Goal: Task Accomplishment & Management: Manage account settings

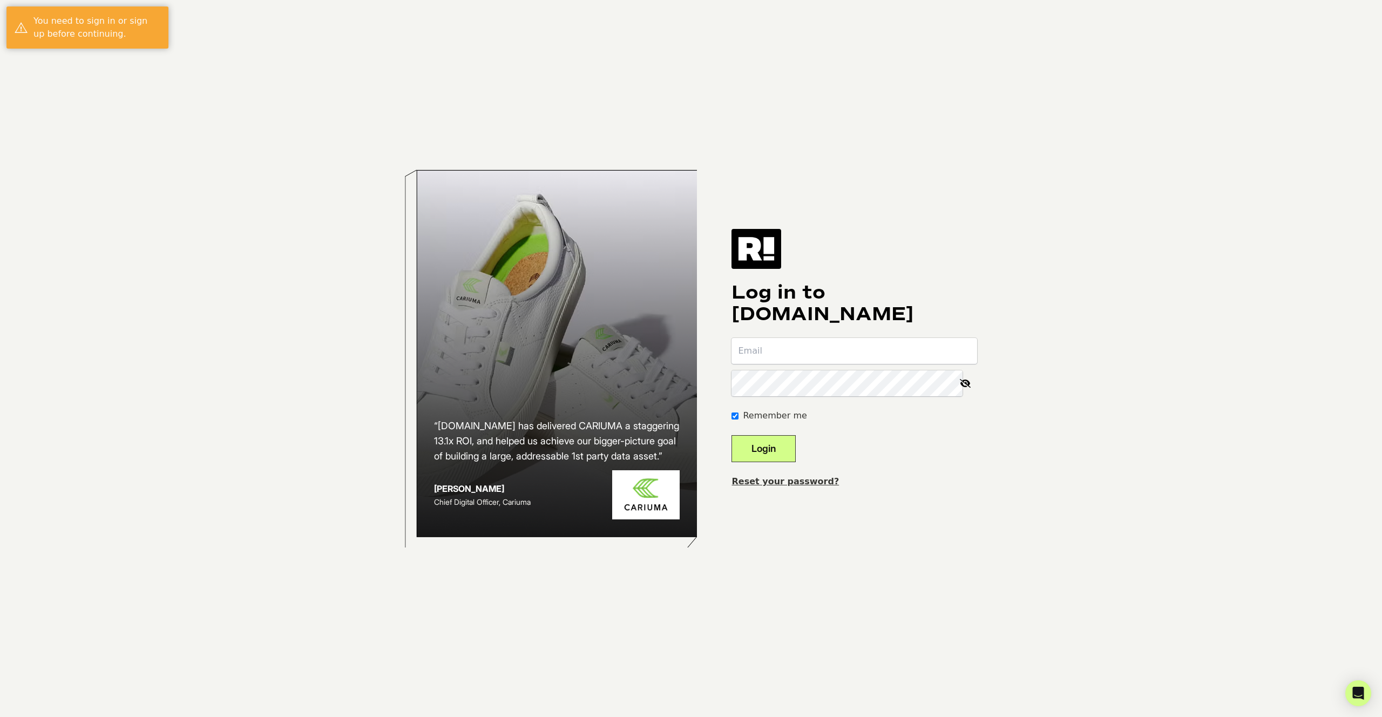
type input "[EMAIL_ADDRESS][DOMAIN_NAME]"
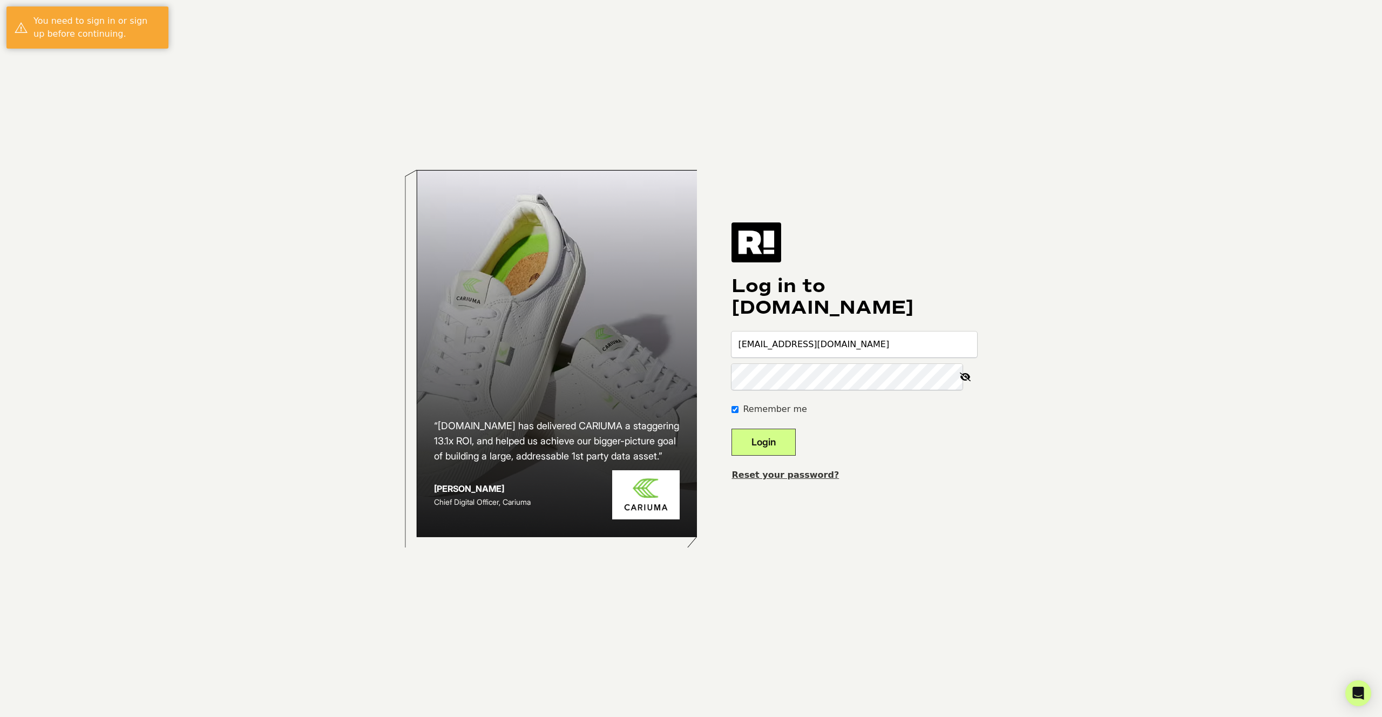
click at [786, 444] on button "Login" at bounding box center [764, 442] width 64 height 27
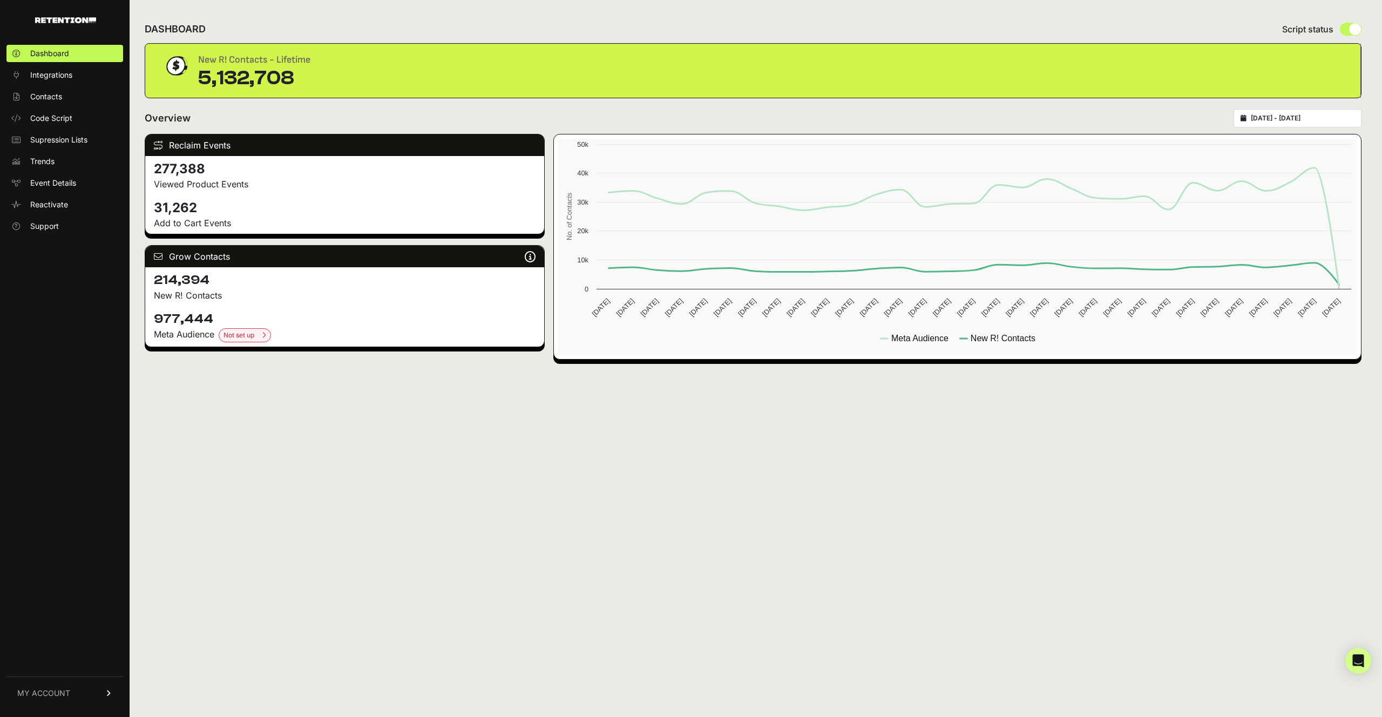
click at [41, 699] on link "MY ACCOUNT" at bounding box center [64, 693] width 117 height 33
click at [41, 661] on span "Billing" at bounding box center [40, 657] width 21 height 11
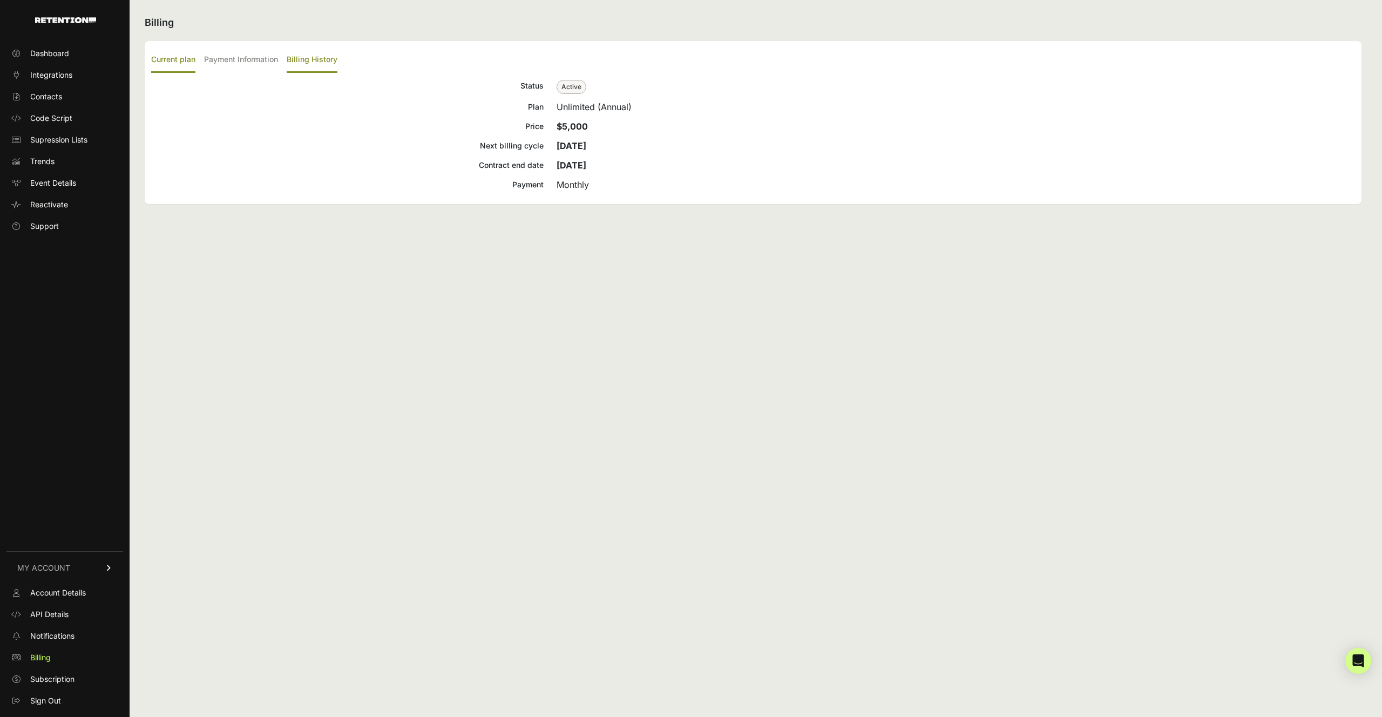
click at [312, 51] on label "Billing History" at bounding box center [312, 60] width 51 height 25
click at [0, 0] on input "Billing History" at bounding box center [0, 0] width 0 height 0
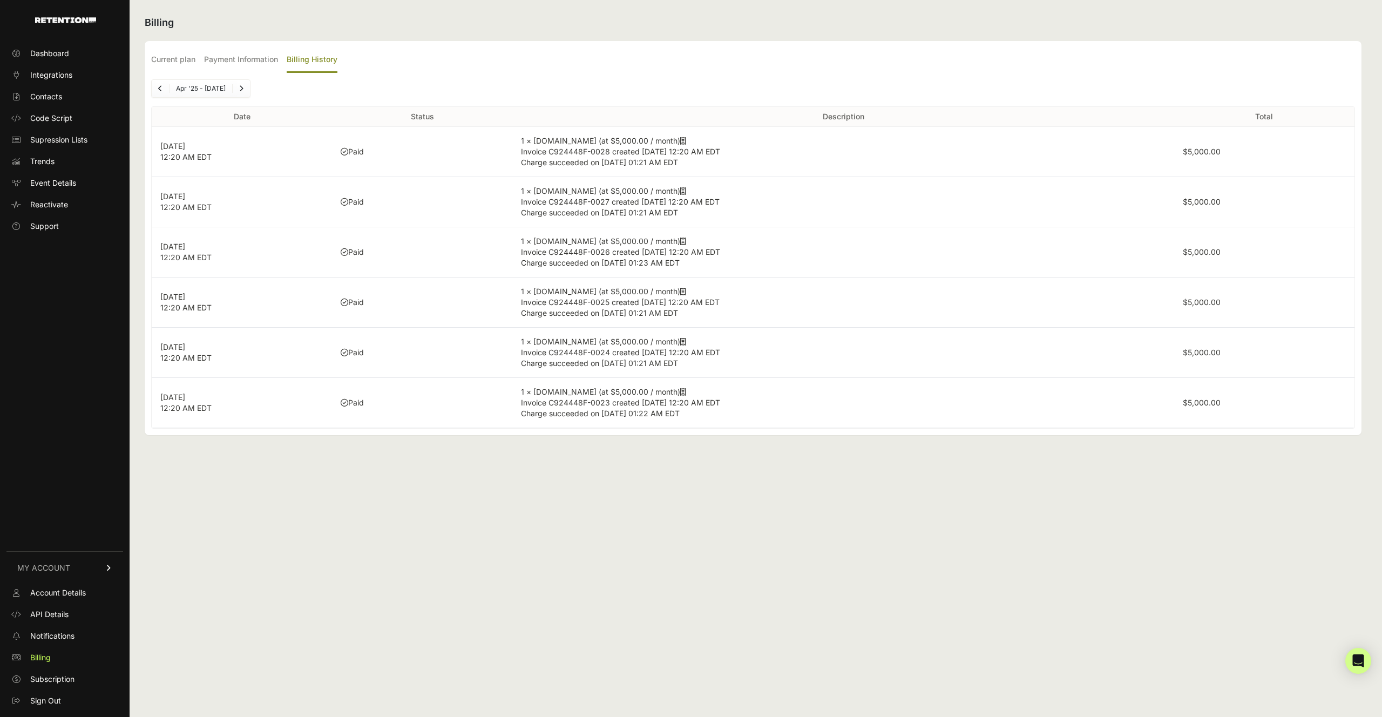
click at [680, 143] on icon at bounding box center [683, 141] width 6 height 8
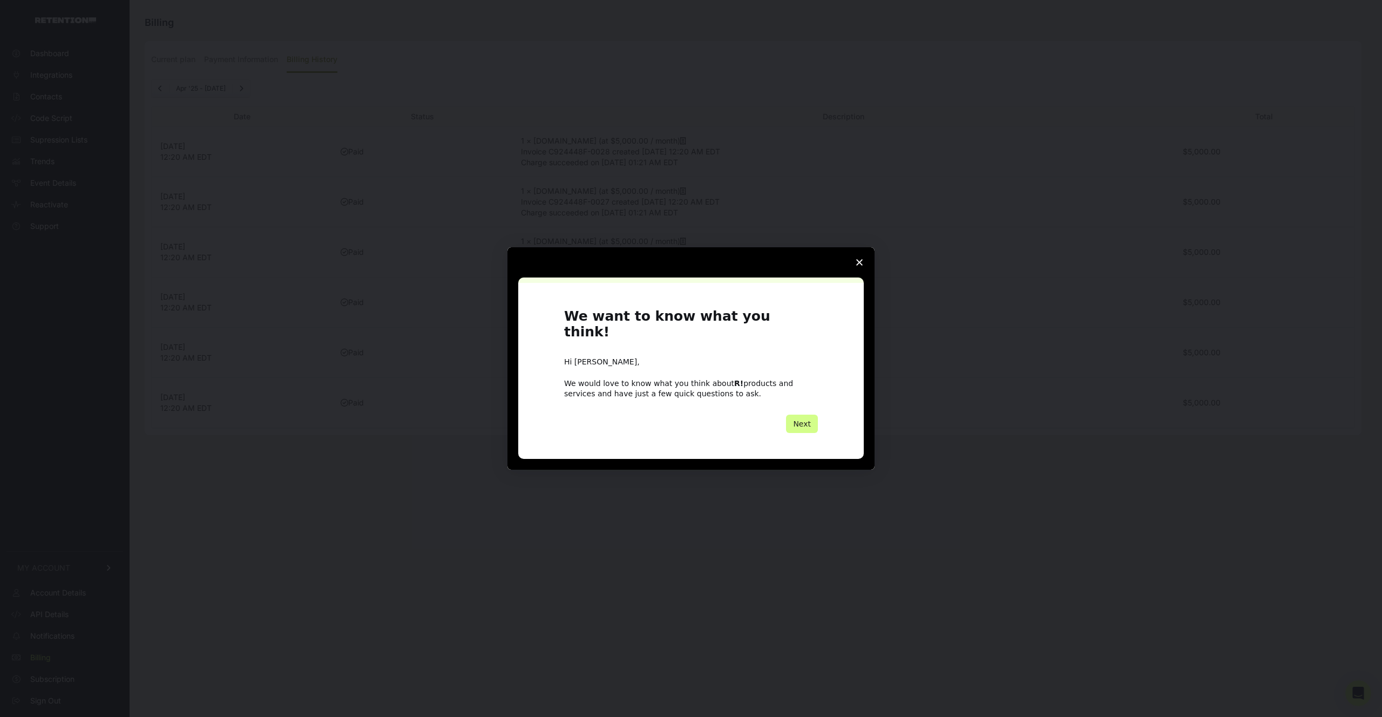
click at [860, 266] on icon "Close survey" at bounding box center [859, 262] width 6 height 6
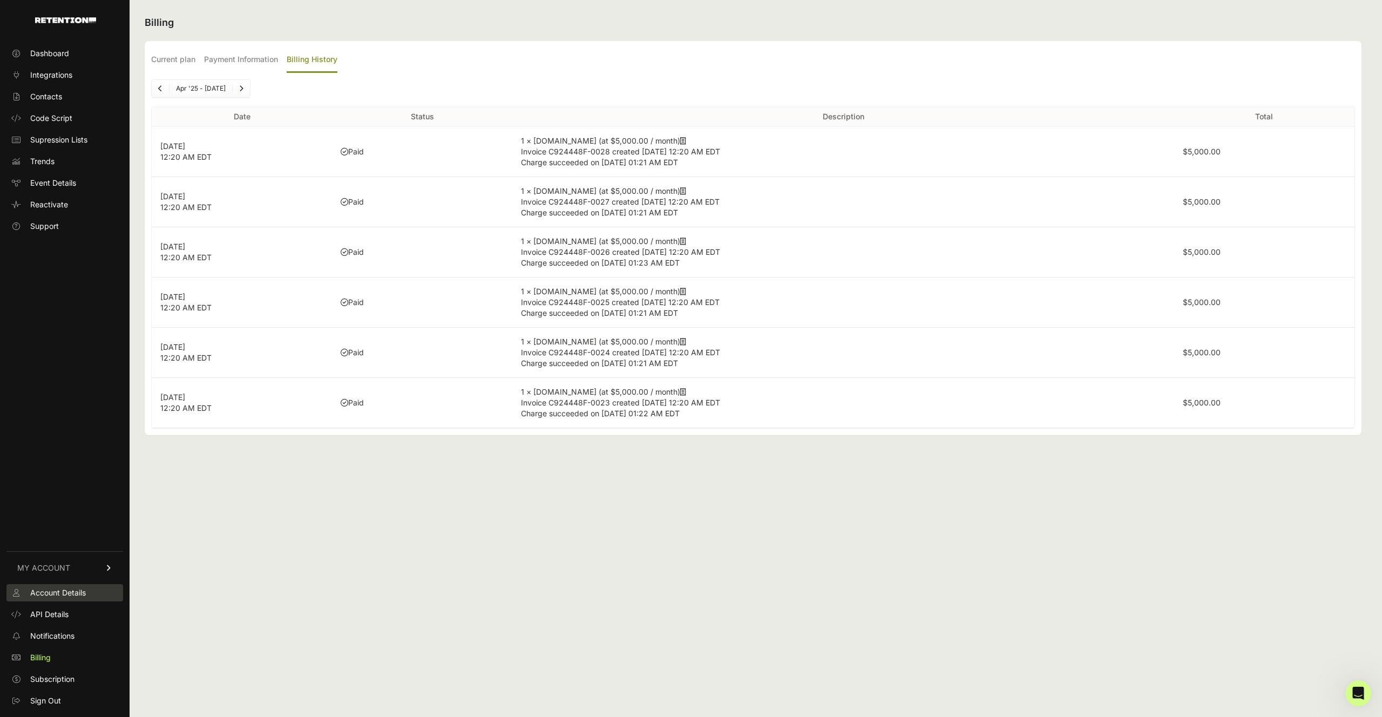
click at [46, 598] on link "Account Details" at bounding box center [64, 592] width 117 height 17
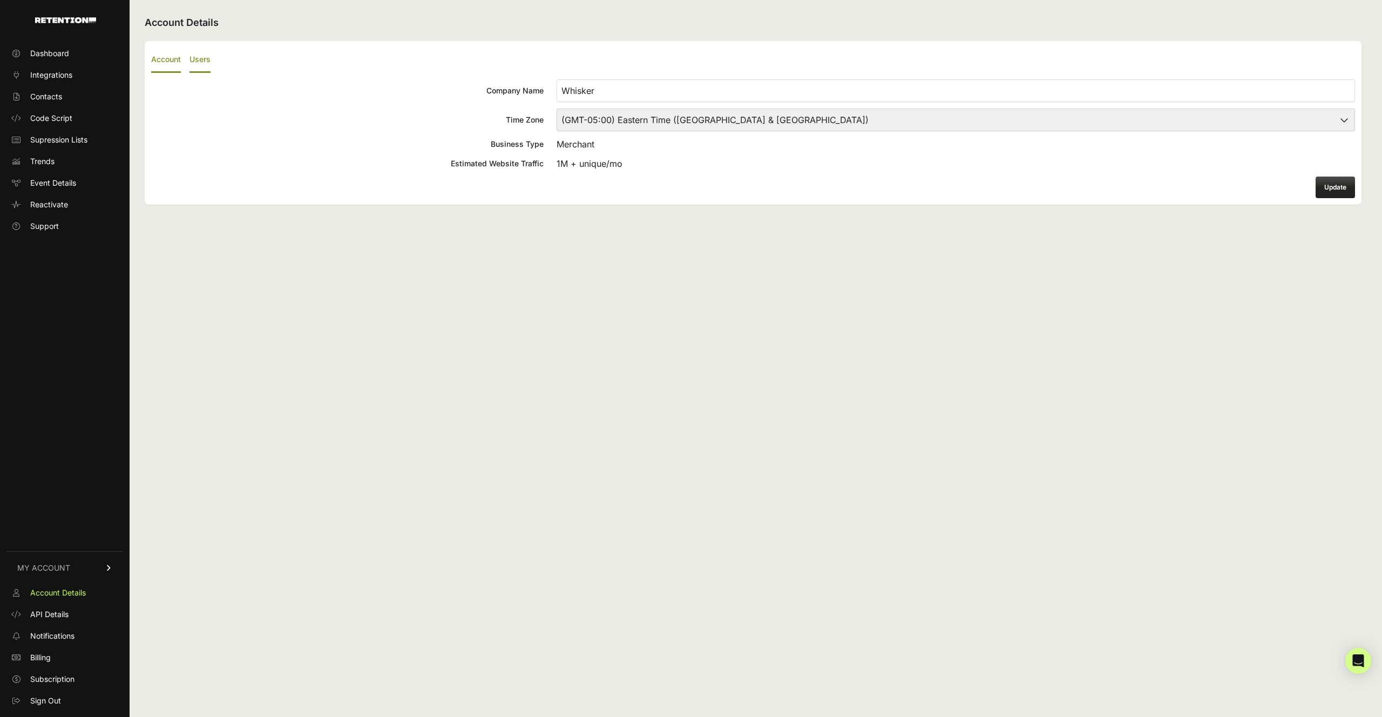
click at [208, 58] on label "Users" at bounding box center [200, 60] width 21 height 25
click at [0, 0] on input "Users" at bounding box center [0, 0] width 0 height 0
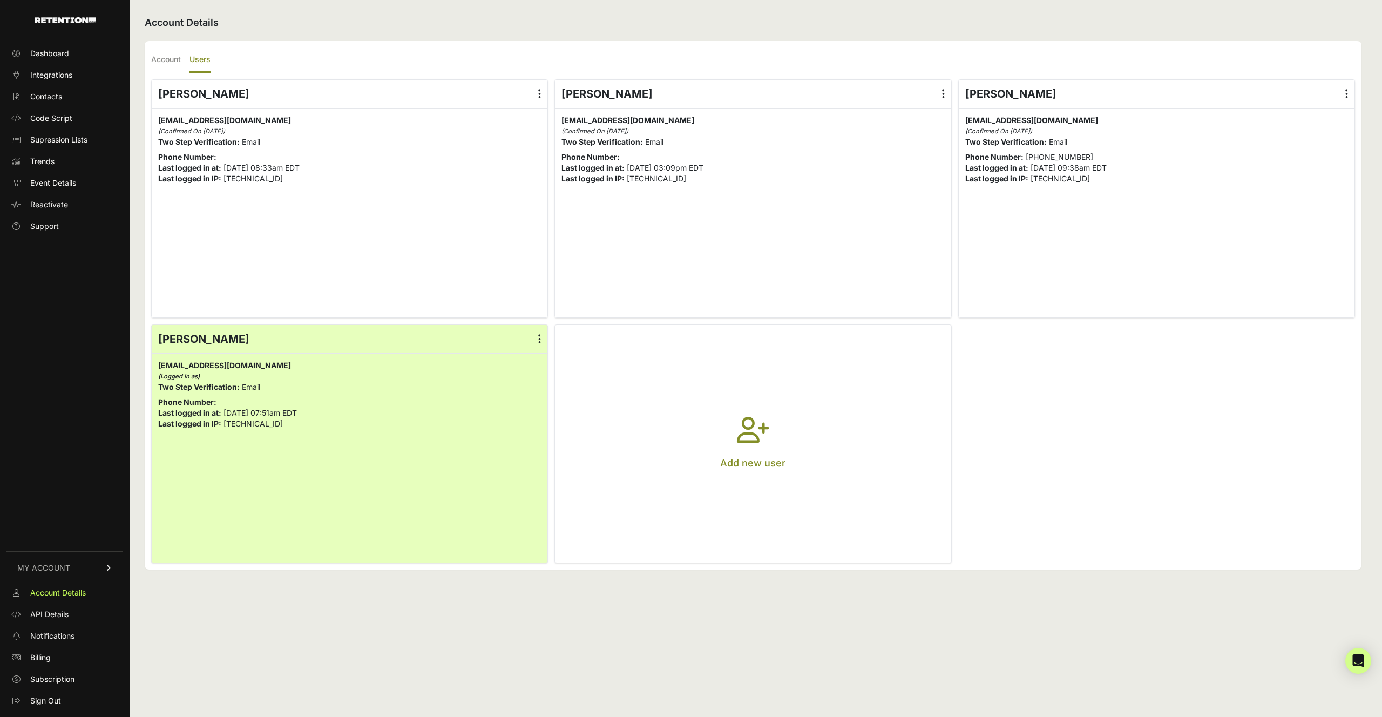
click at [539, 336] on icon at bounding box center [539, 339] width 3 height 11
click at [0, 0] on input "radio" at bounding box center [0, 0] width 0 height 0
click at [539, 336] on icon at bounding box center [539, 339] width 3 height 11
click at [0, 0] on input "radio" at bounding box center [0, 0] width 0 height 0
click at [502, 281] on div "[PERSON_NAME] Edit Details Reset Password Login History [GEOGRAPHIC_DATA] [EMAI…" at bounding box center [350, 199] width 396 height 238
